Goal: Task Accomplishment & Management: Manage account settings

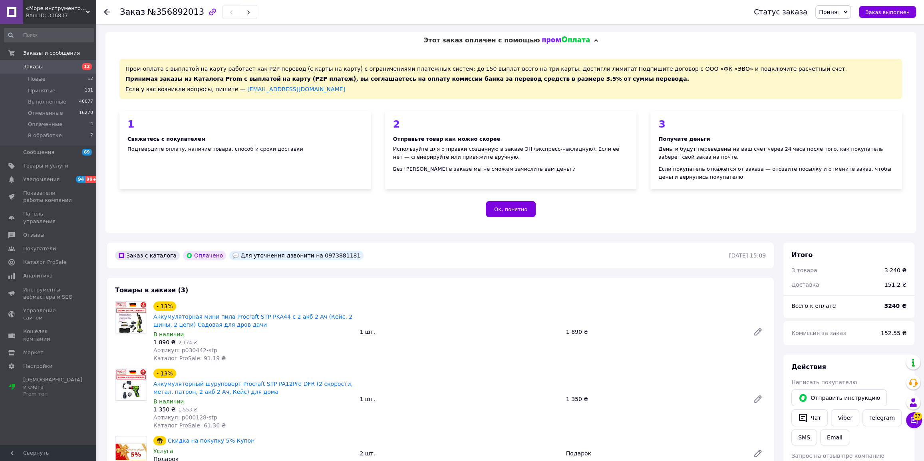
click at [40, 65] on span "Заказы" at bounding box center [48, 66] width 51 height 7
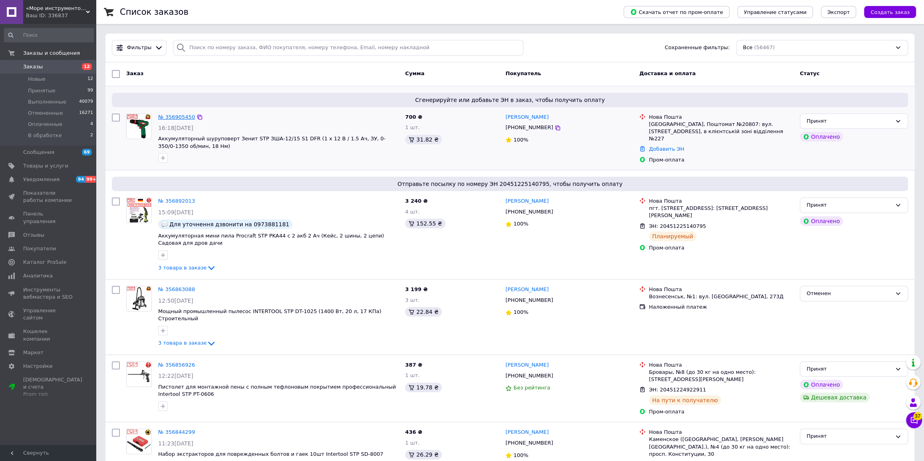
click at [175, 117] on link "№ 356905450" at bounding box center [176, 117] width 37 height 6
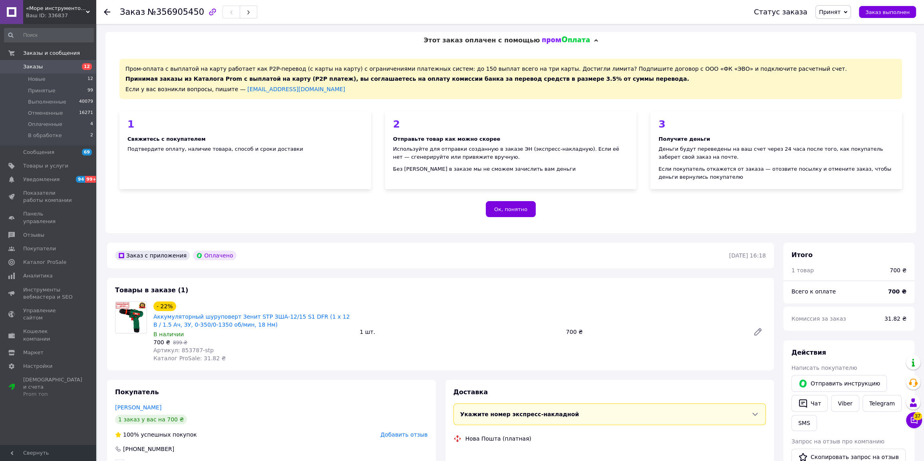
scroll to position [240, 0]
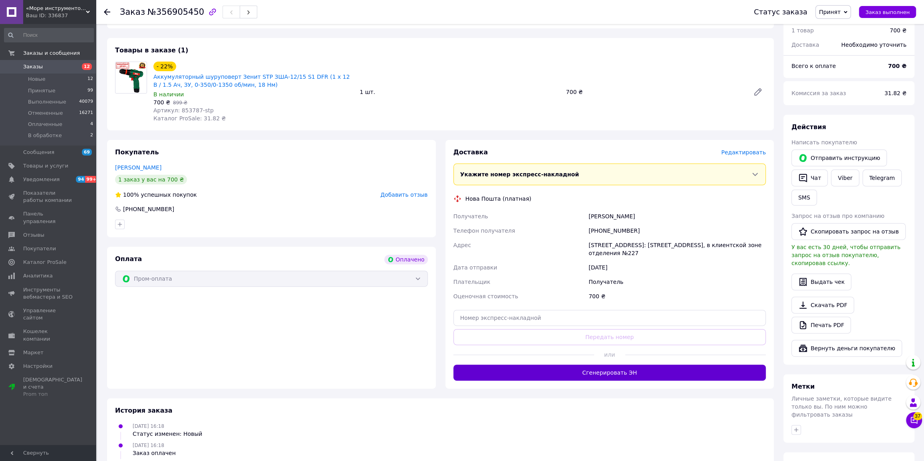
click at [590, 377] on button "Сгенерировать ЭН" at bounding box center [610, 372] width 313 height 16
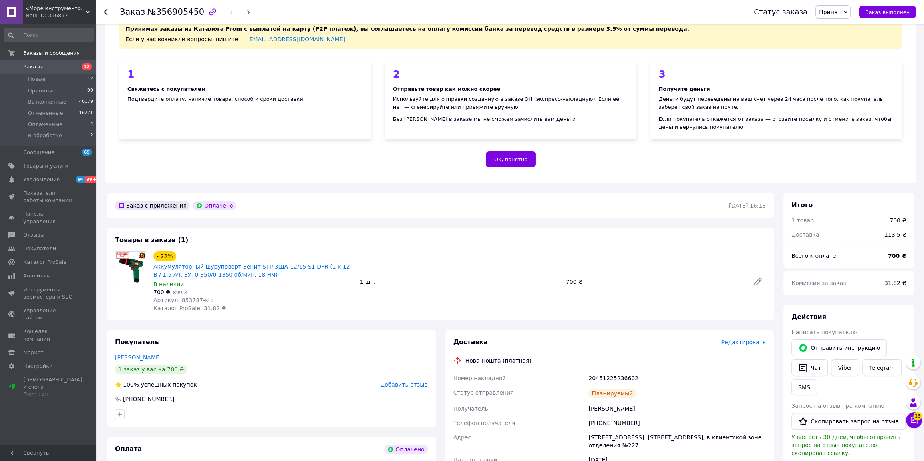
scroll to position [0, 0]
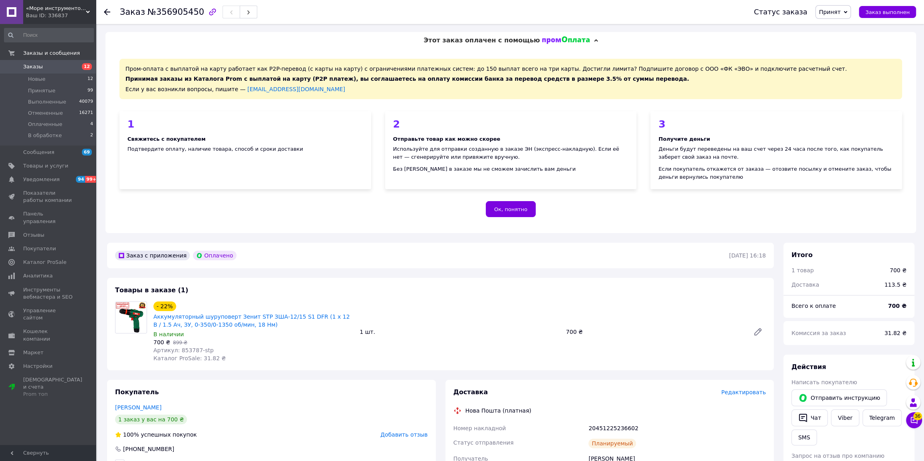
click at [58, 14] on div "Ваш ID: 336837" at bounding box center [61, 15] width 70 height 7
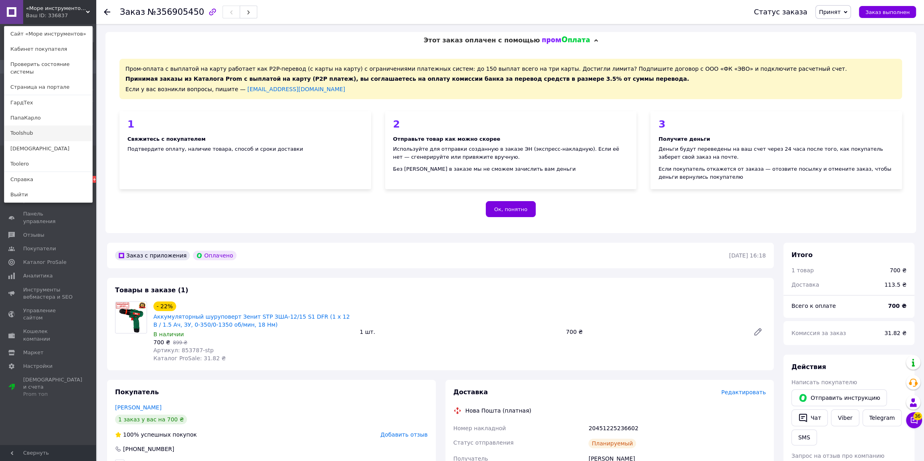
click at [24, 129] on link "Toolshub" at bounding box center [48, 132] width 88 height 15
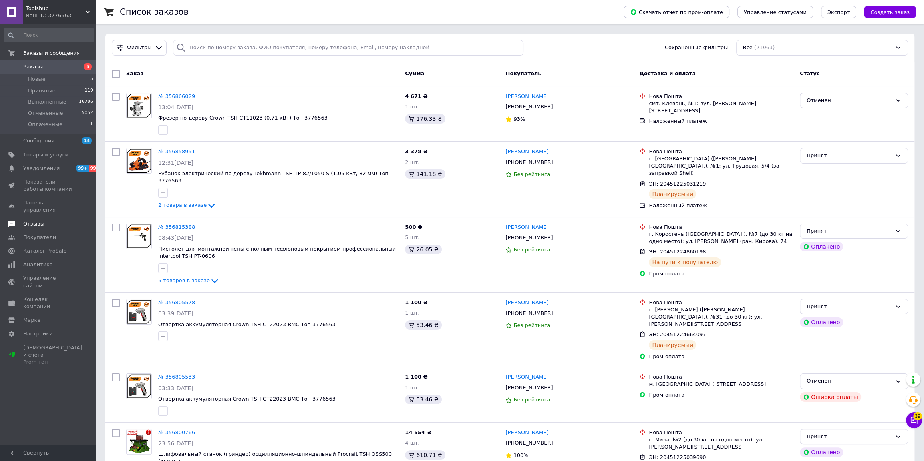
click at [40, 220] on span "Отзывы" at bounding box center [33, 223] width 21 height 7
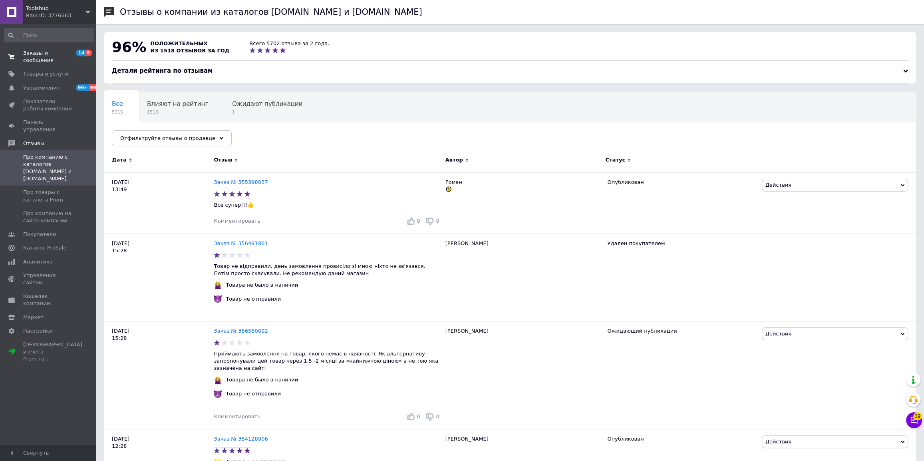
click at [34, 51] on span "Заказы и сообщения" at bounding box center [48, 57] width 51 height 14
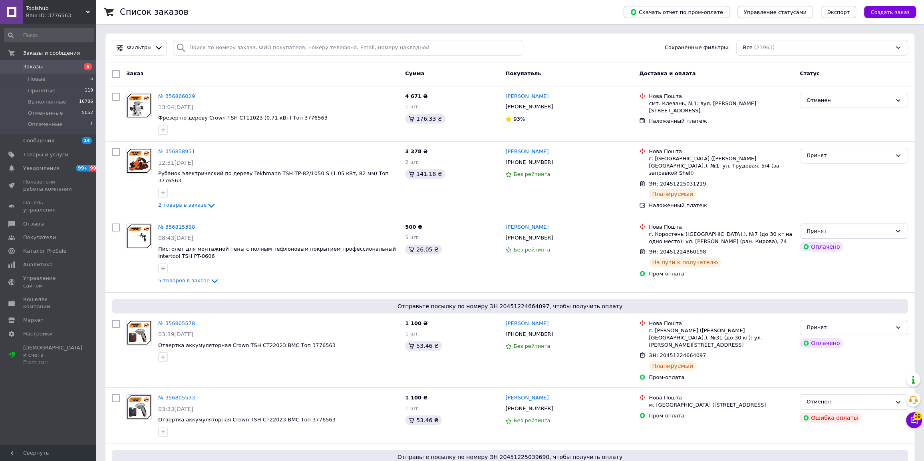
click at [57, 18] on div "Ваш ID: 3776563" at bounding box center [61, 15] width 70 height 7
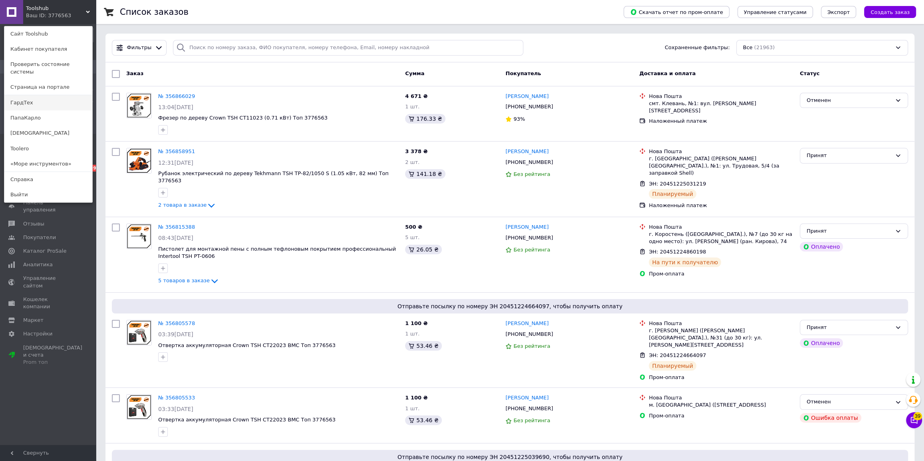
click at [39, 95] on link "ГардТех" at bounding box center [48, 102] width 88 height 15
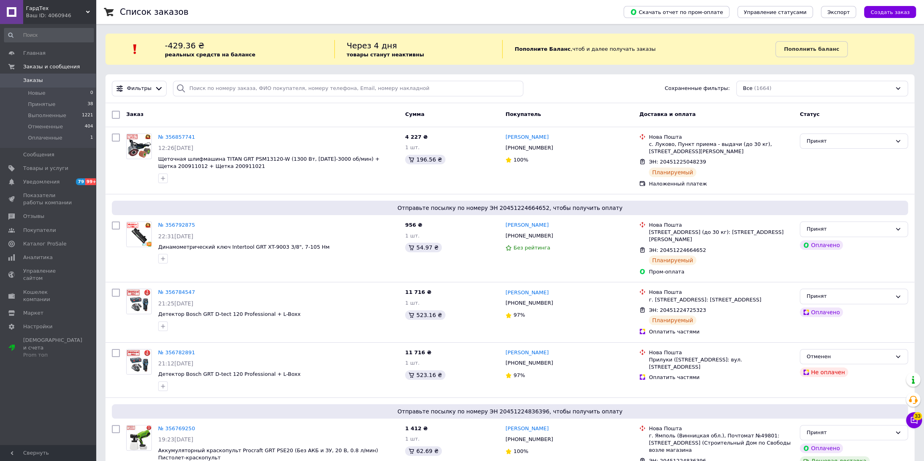
click at [60, 20] on div "ГардТех Ваш ID: 4060946" at bounding box center [59, 12] width 73 height 24
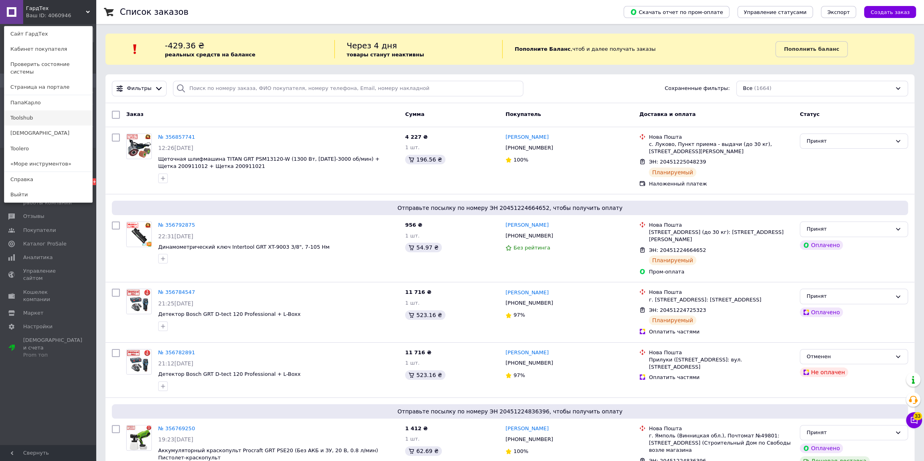
click at [52, 110] on link "Toolshub" at bounding box center [48, 117] width 88 height 15
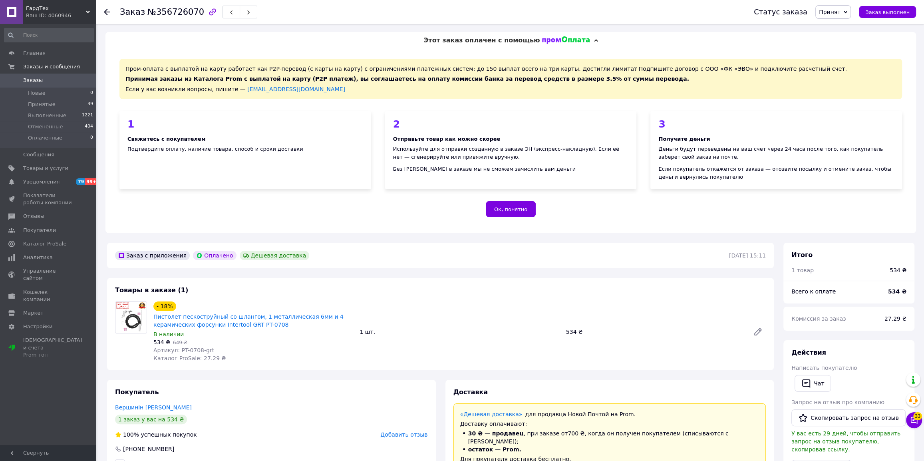
scroll to position [276, 0]
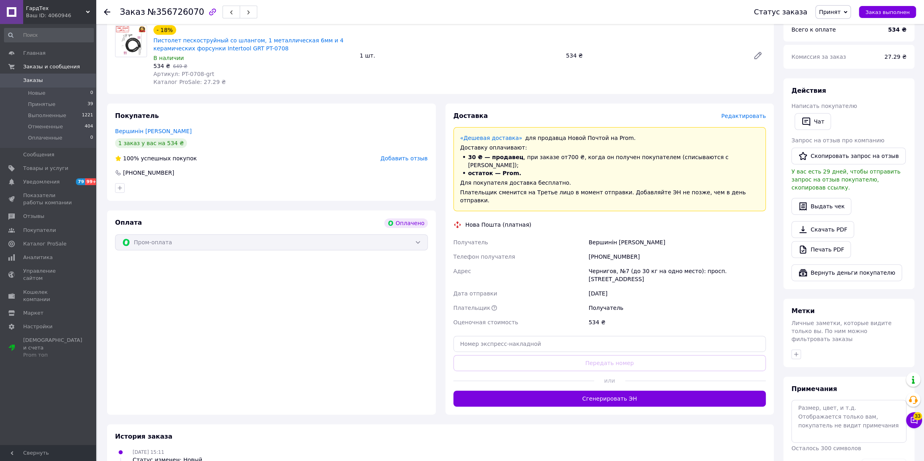
click at [583, 390] on button "Сгенерировать ЭН" at bounding box center [610, 398] width 313 height 16
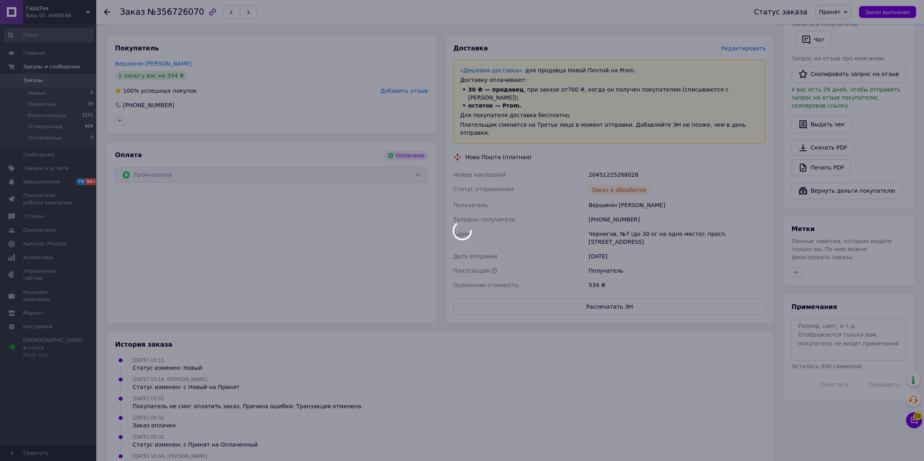
scroll to position [368, 0]
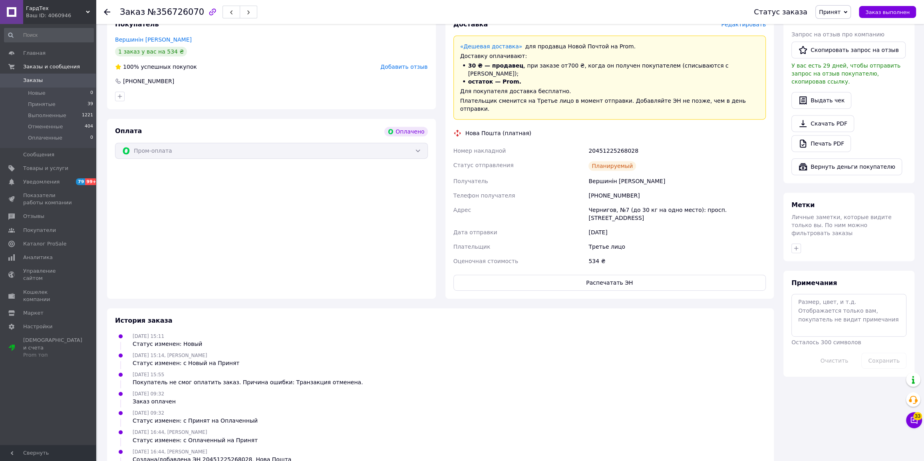
click at [43, 5] on span "ГардТех" at bounding box center [56, 8] width 60 height 7
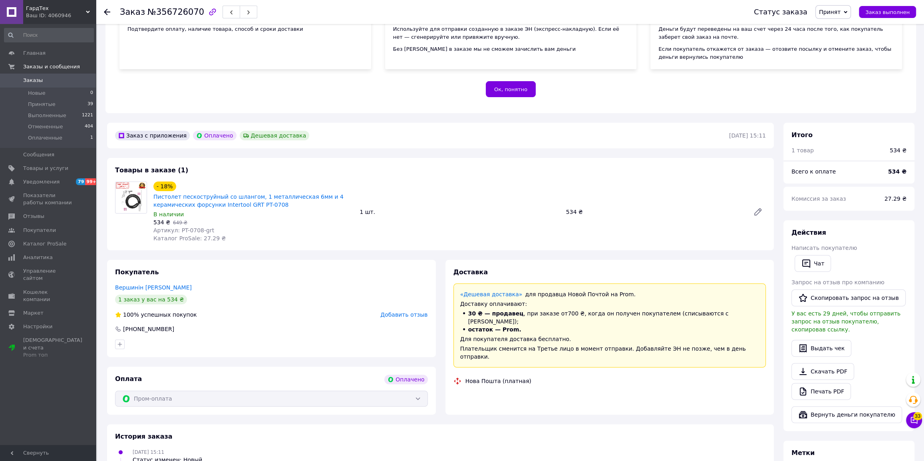
scroll to position [240, 0]
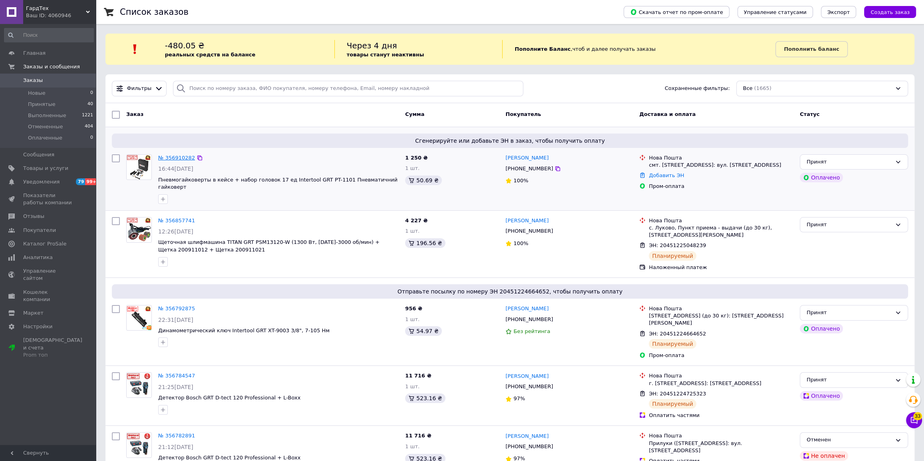
click at [173, 159] on link "№ 356910282" at bounding box center [176, 158] width 37 height 6
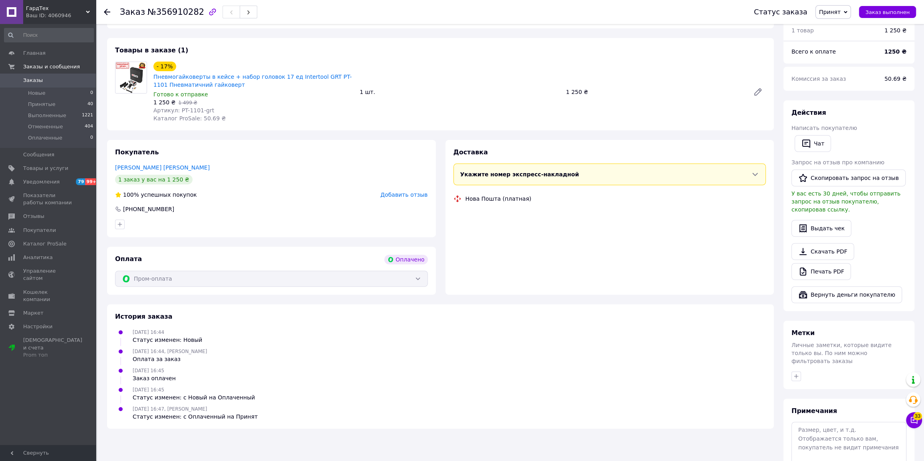
scroll to position [276, 0]
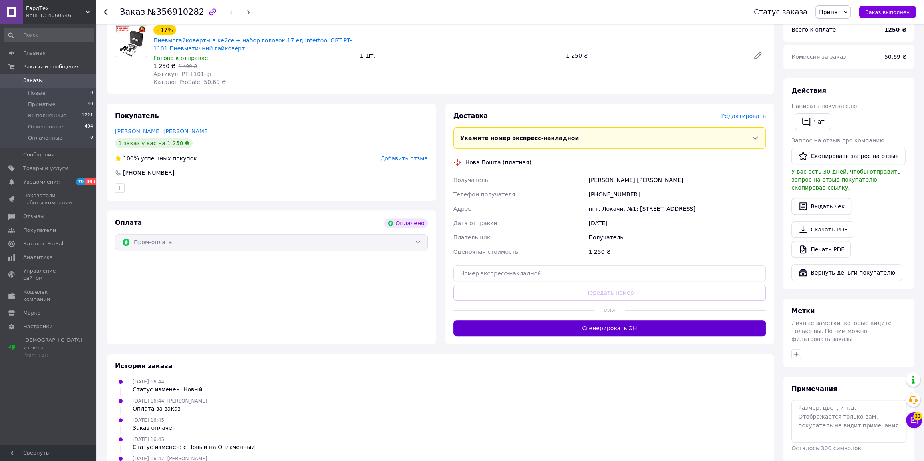
click at [574, 332] on button "Сгенерировать ЭН" at bounding box center [610, 328] width 313 height 16
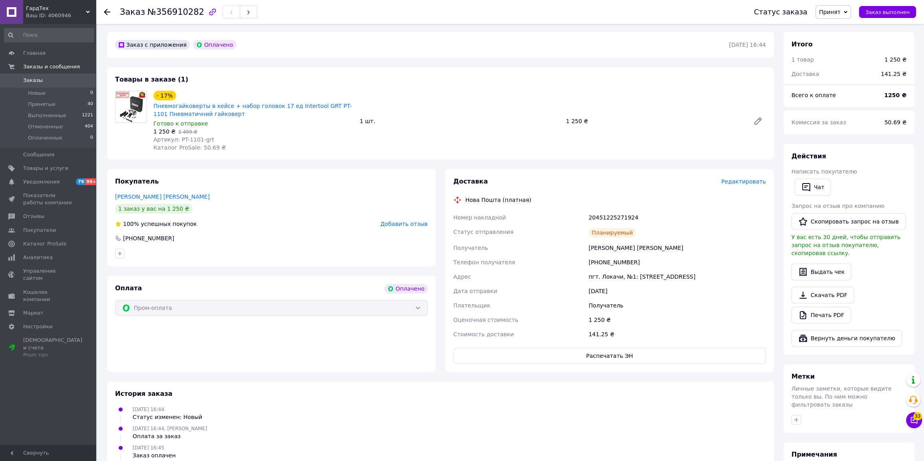
scroll to position [251, 0]
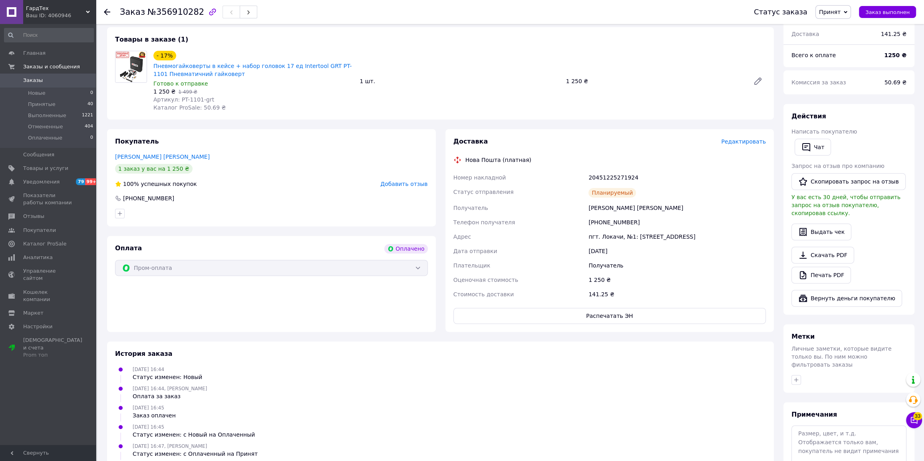
click at [69, 13] on div "Ваш ID: 4060946" at bounding box center [61, 15] width 70 height 7
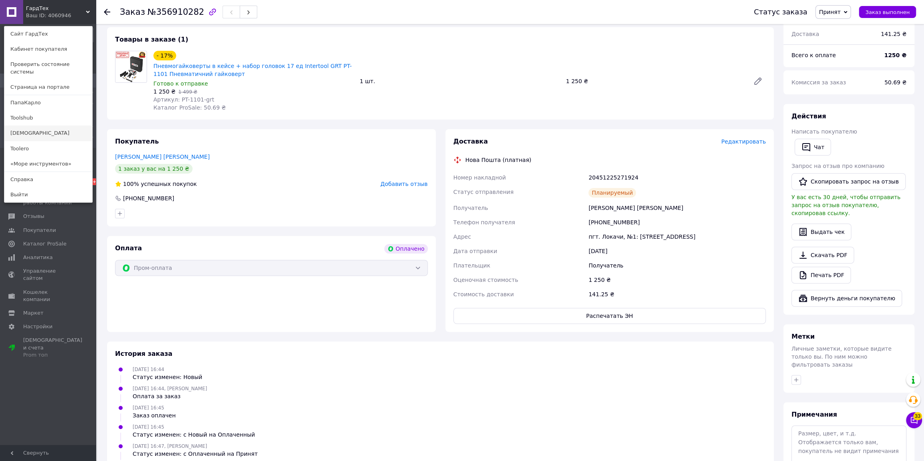
click at [37, 126] on link "[DEMOGRAPHIC_DATA]" at bounding box center [48, 132] width 88 height 15
